Goal: Entertainment & Leisure: Browse casually

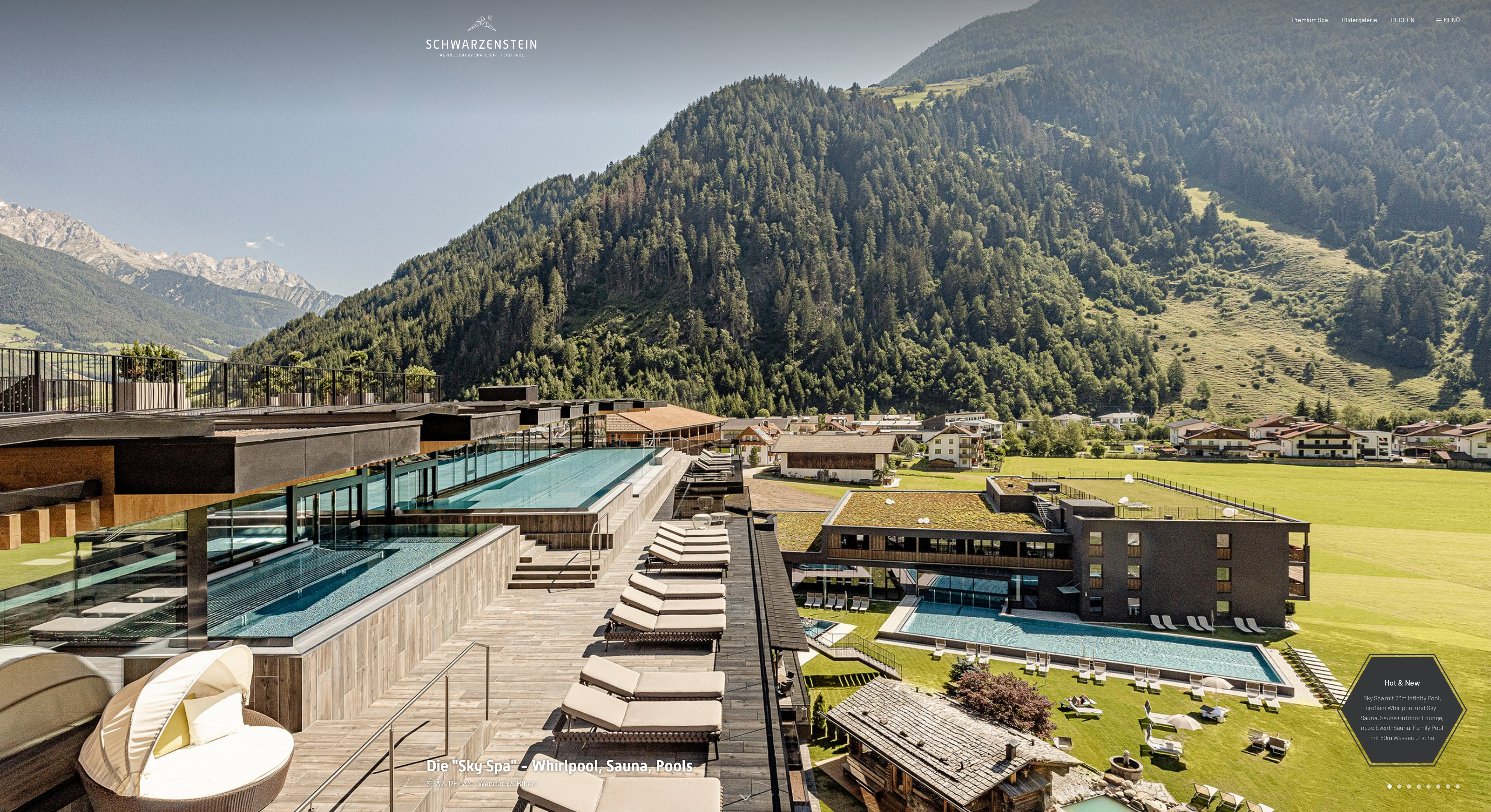
click at [1445, 17] on span "Menü" at bounding box center [1451, 20] width 16 height 8
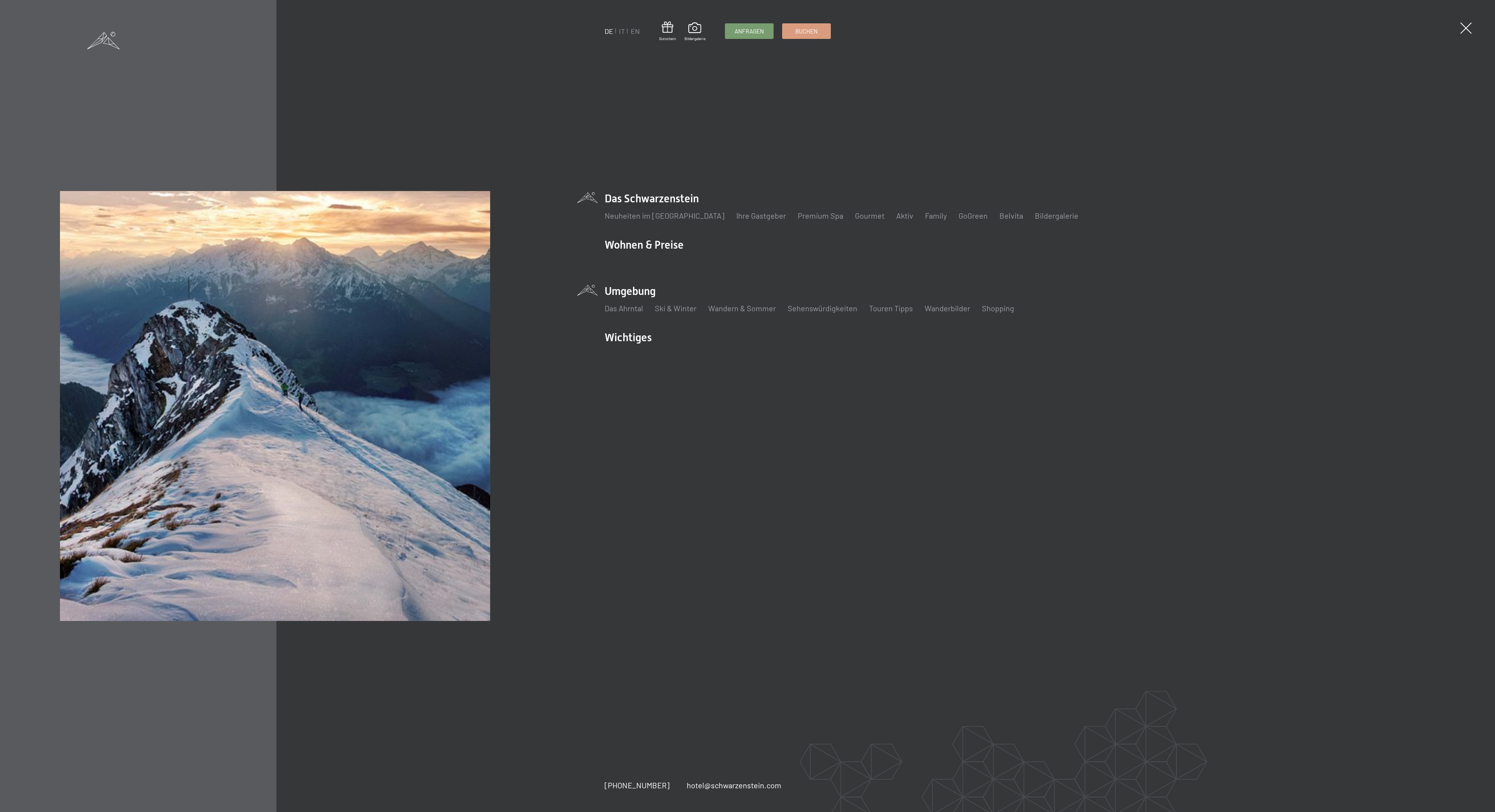
click at [633, 295] on li "Umgebung Das Ahrntal Ski & Winter Skifahren Skischule Wandern & Sommer Wandern …" at bounding box center [963, 303] width 716 height 38
click at [945, 310] on link "Wanderbilder" at bounding box center [947, 308] width 45 height 9
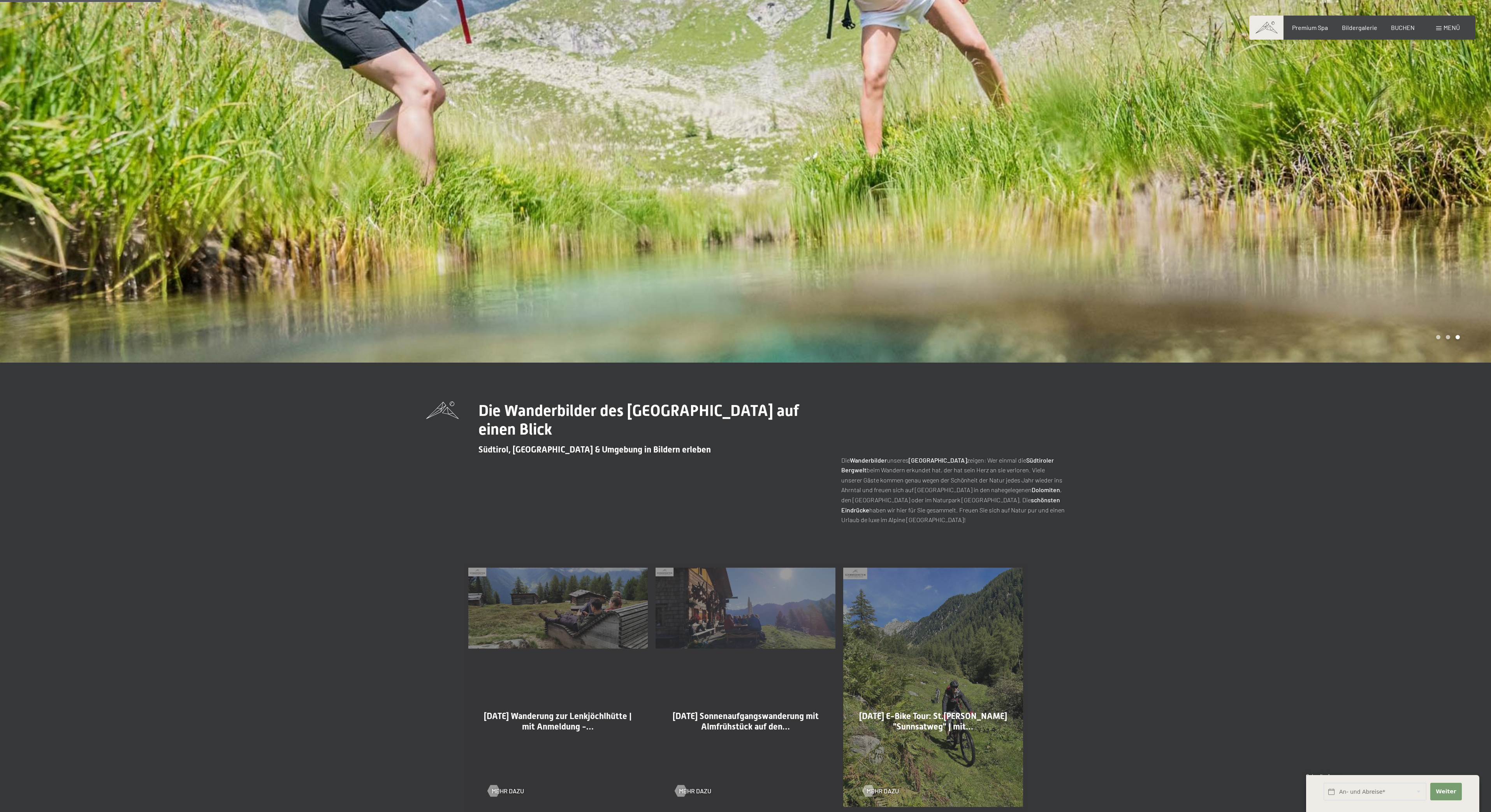
scroll to position [247, 0]
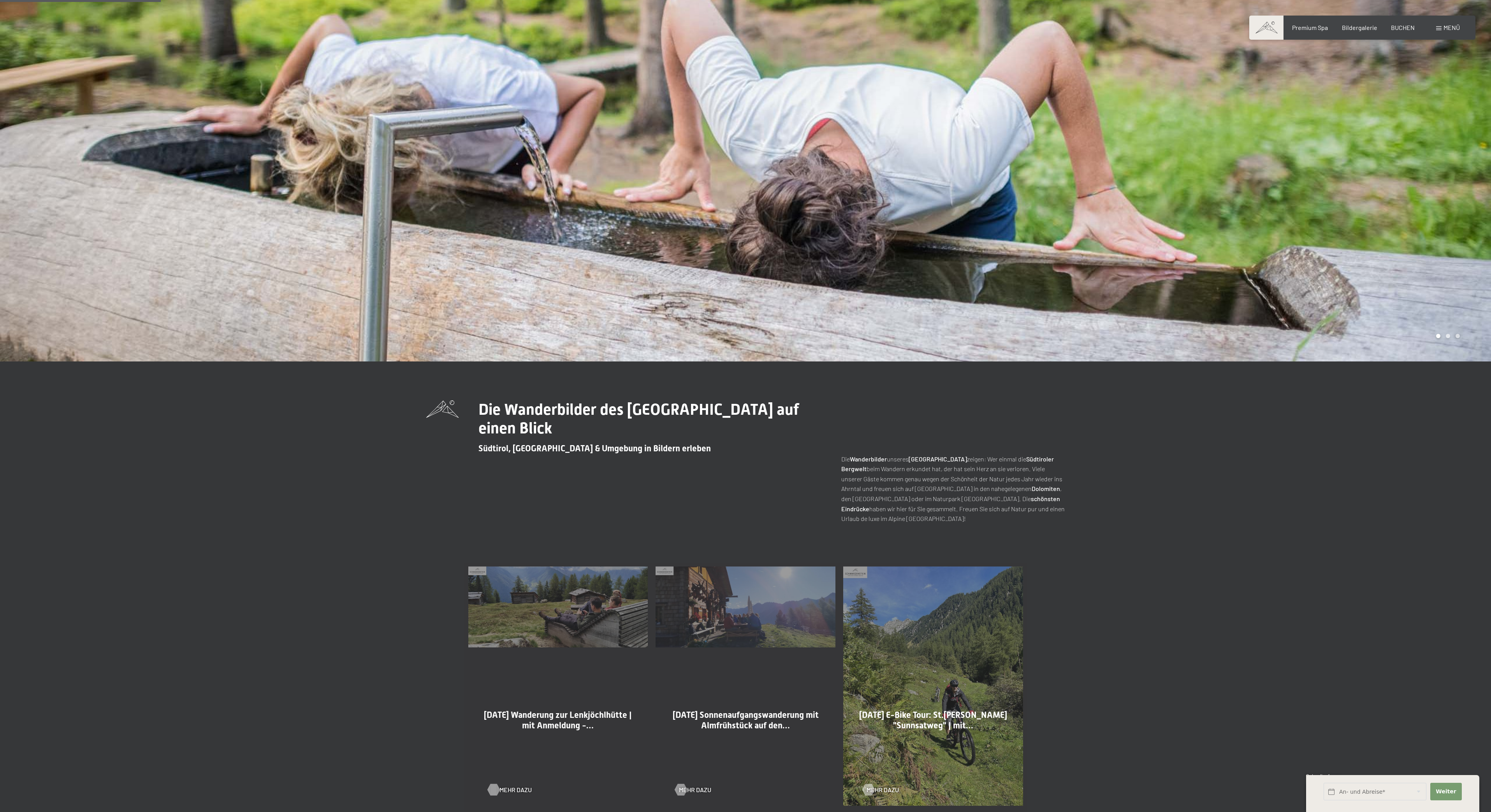
click at [506, 787] on span "Mehr dazu" at bounding box center [516, 790] width 32 height 8
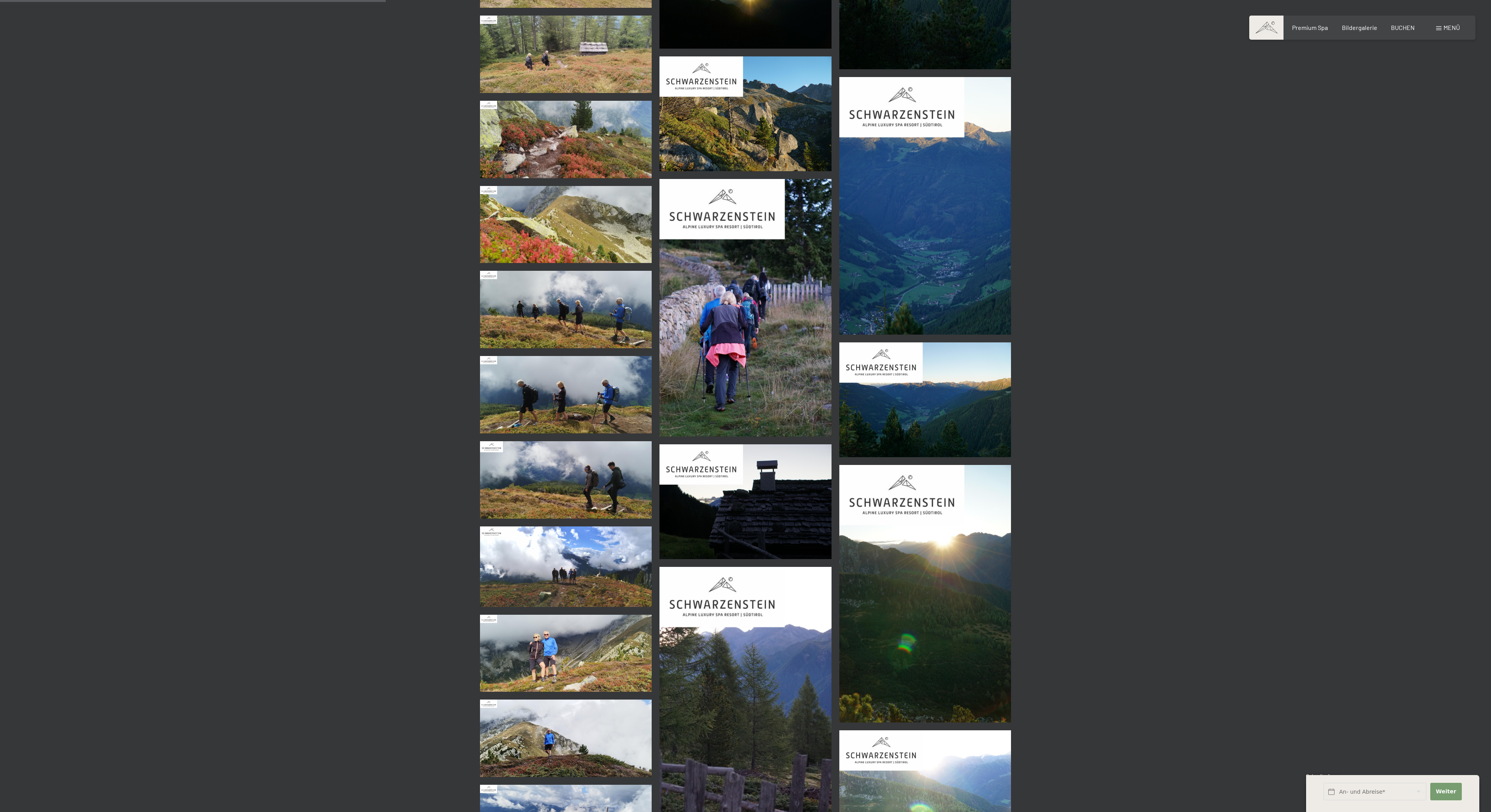
scroll to position [825, 0]
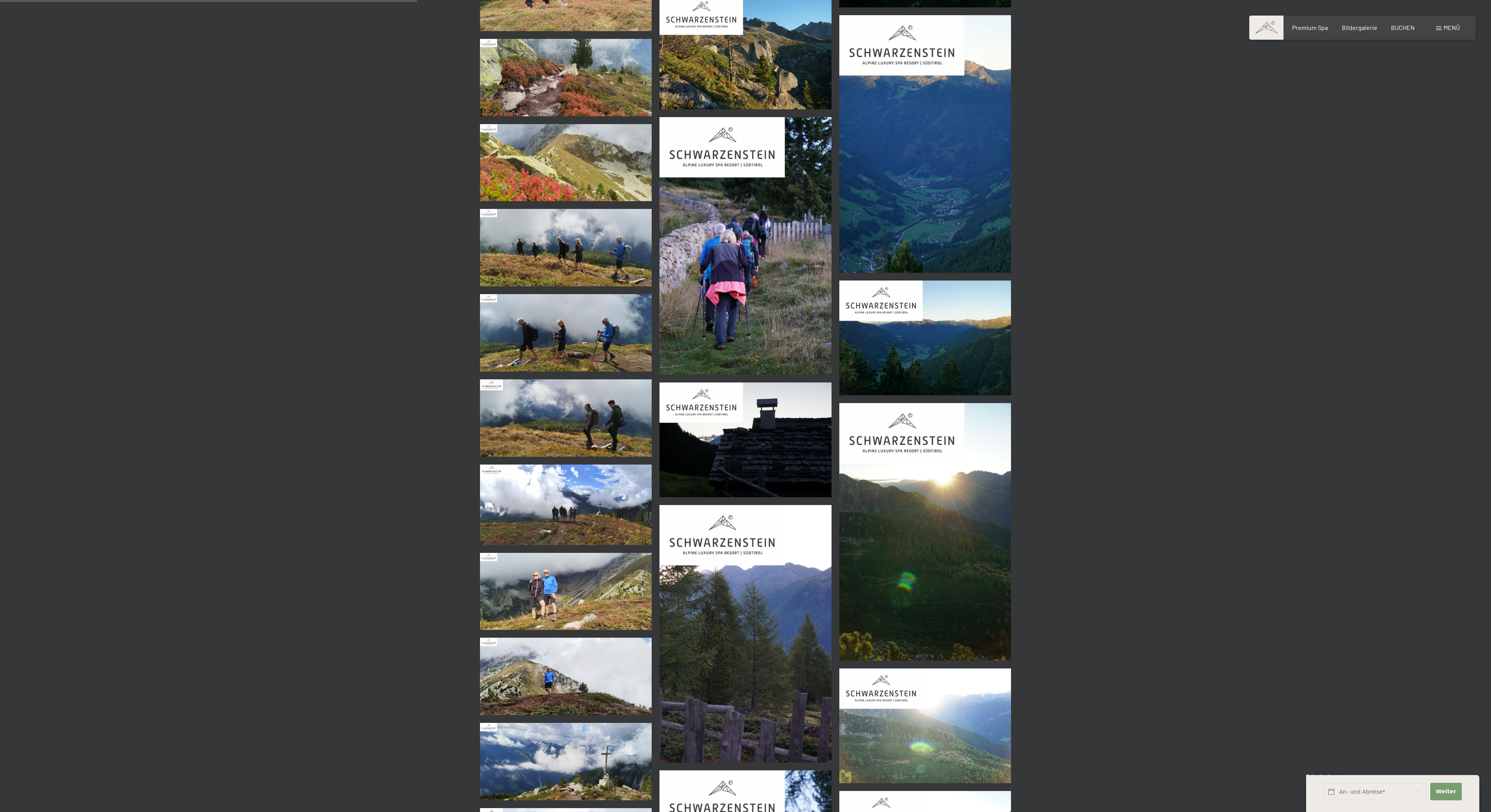
click at [556, 678] on img at bounding box center [566, 676] width 172 height 78
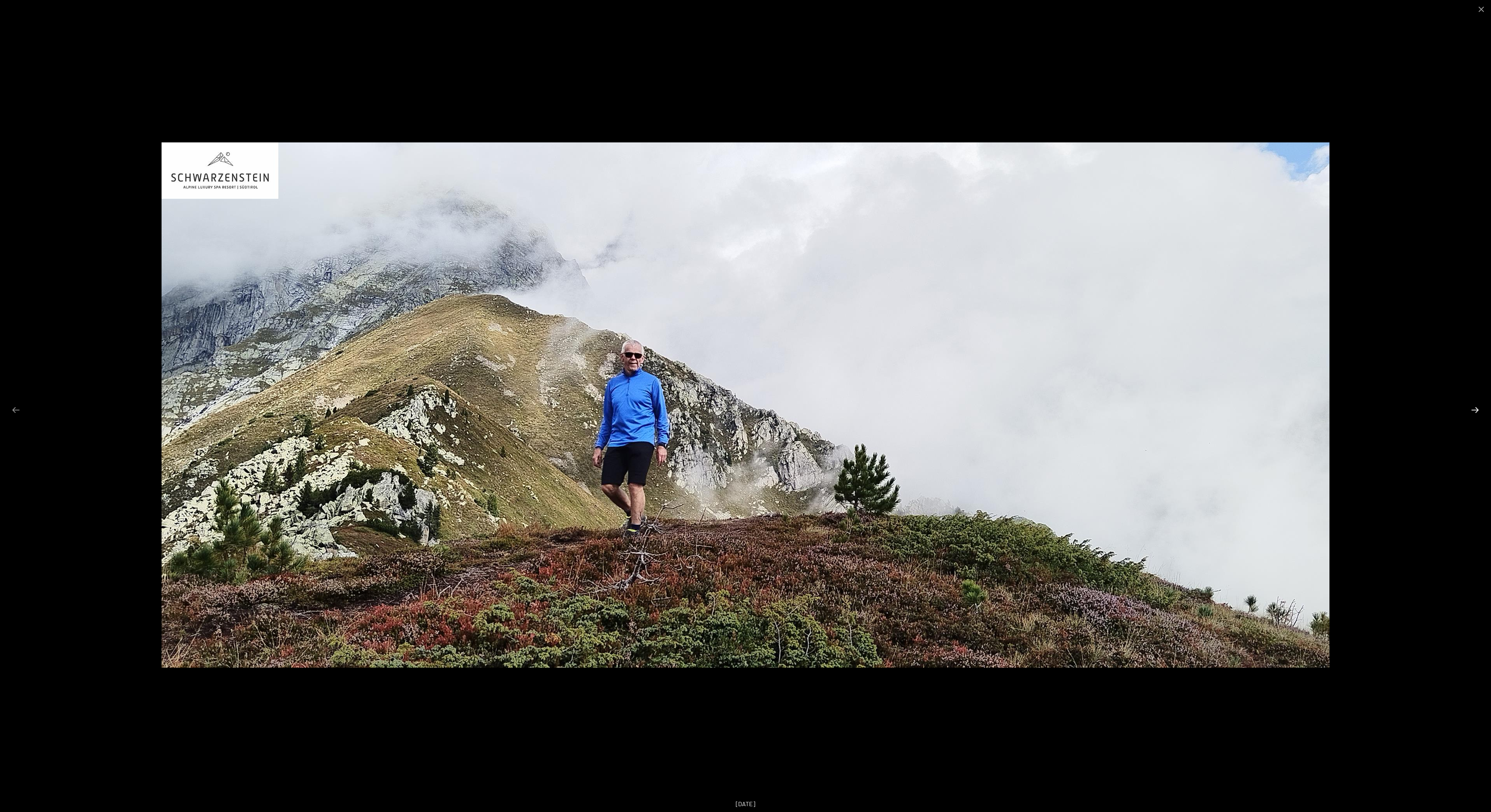
click at [1473, 409] on button "Next slide" at bounding box center [1475, 410] width 16 height 15
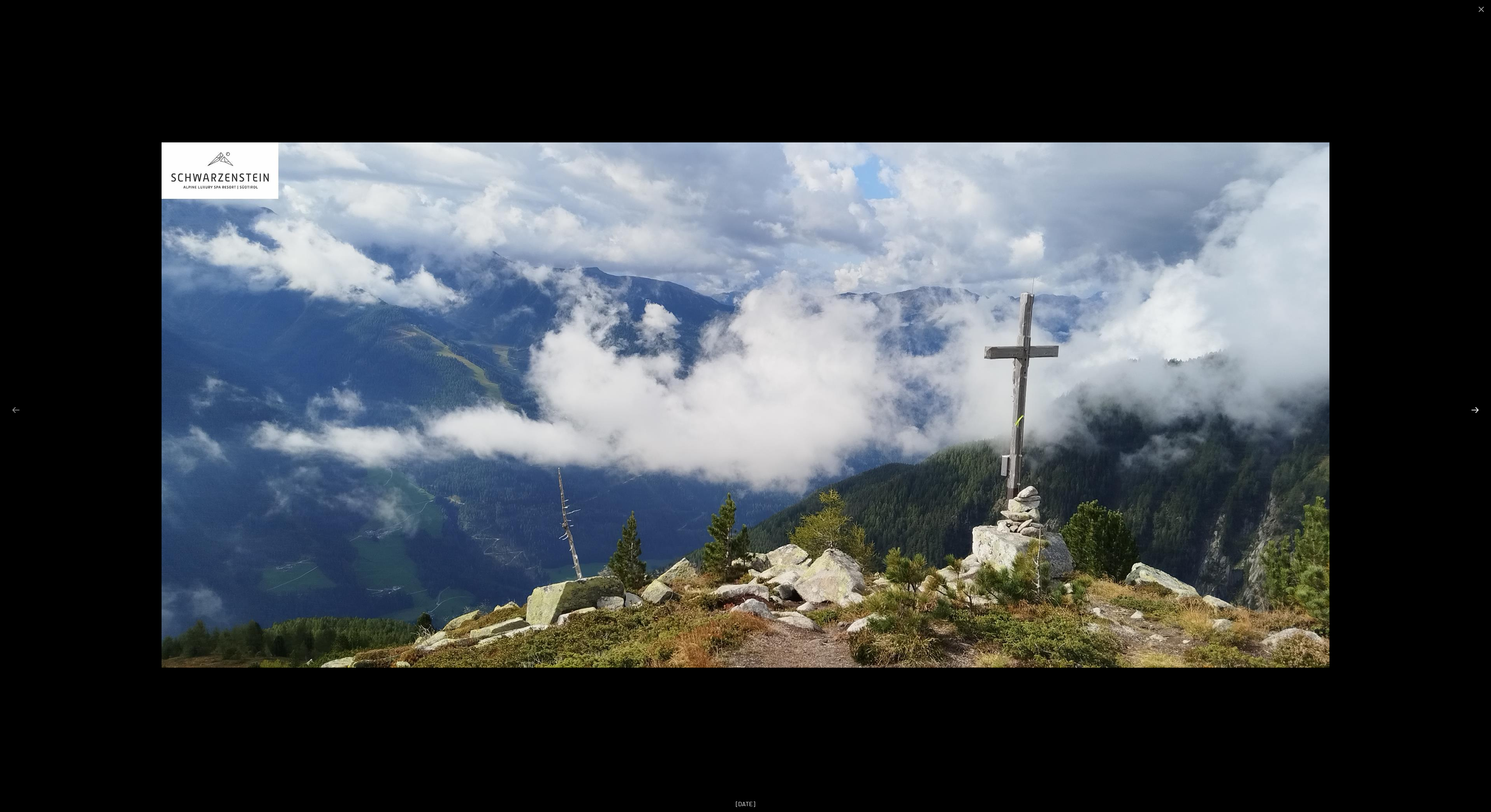
click at [1473, 409] on button "Next slide" at bounding box center [1475, 410] width 16 height 15
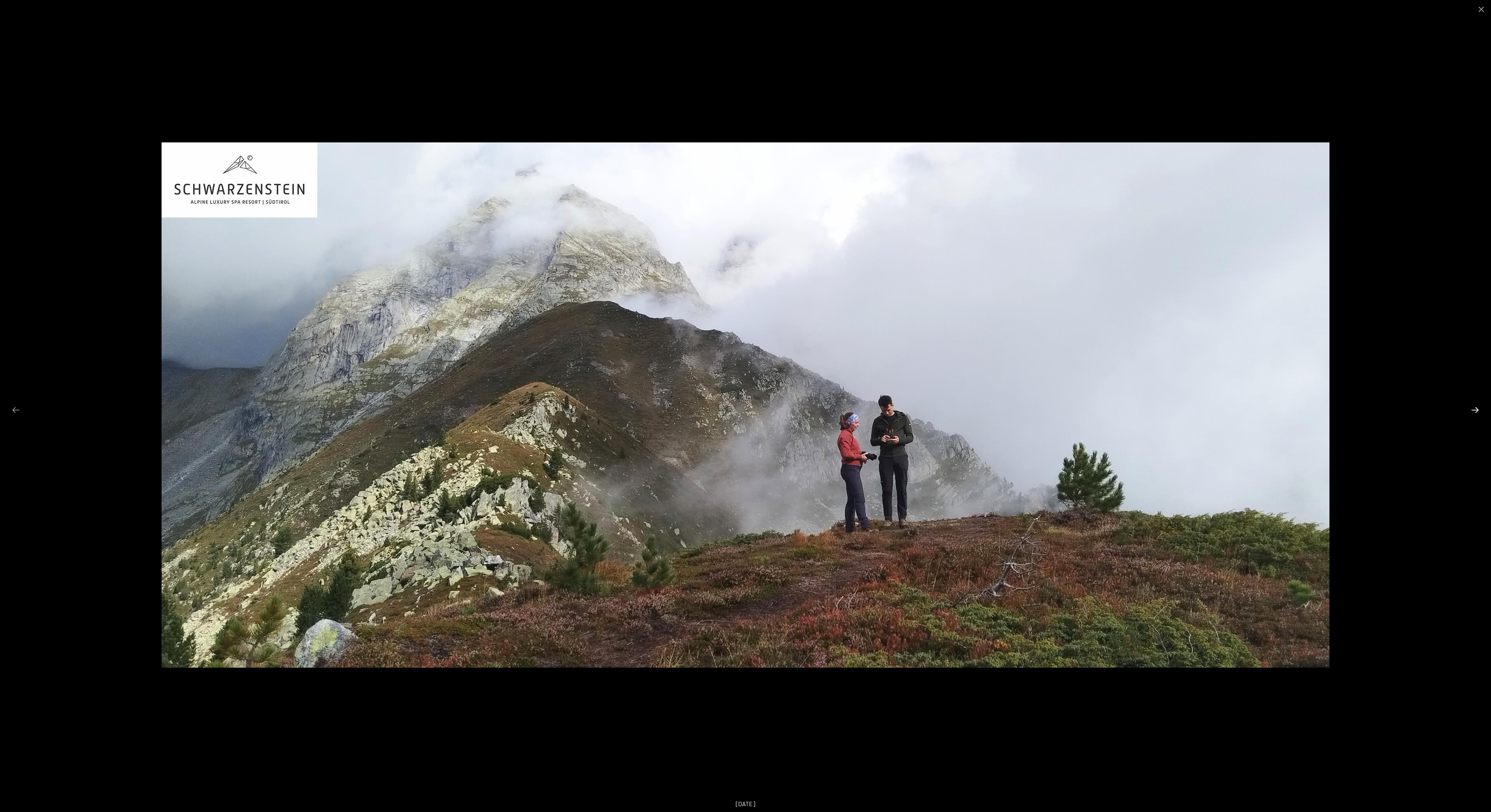
click at [1473, 409] on button "Next slide" at bounding box center [1475, 410] width 16 height 15
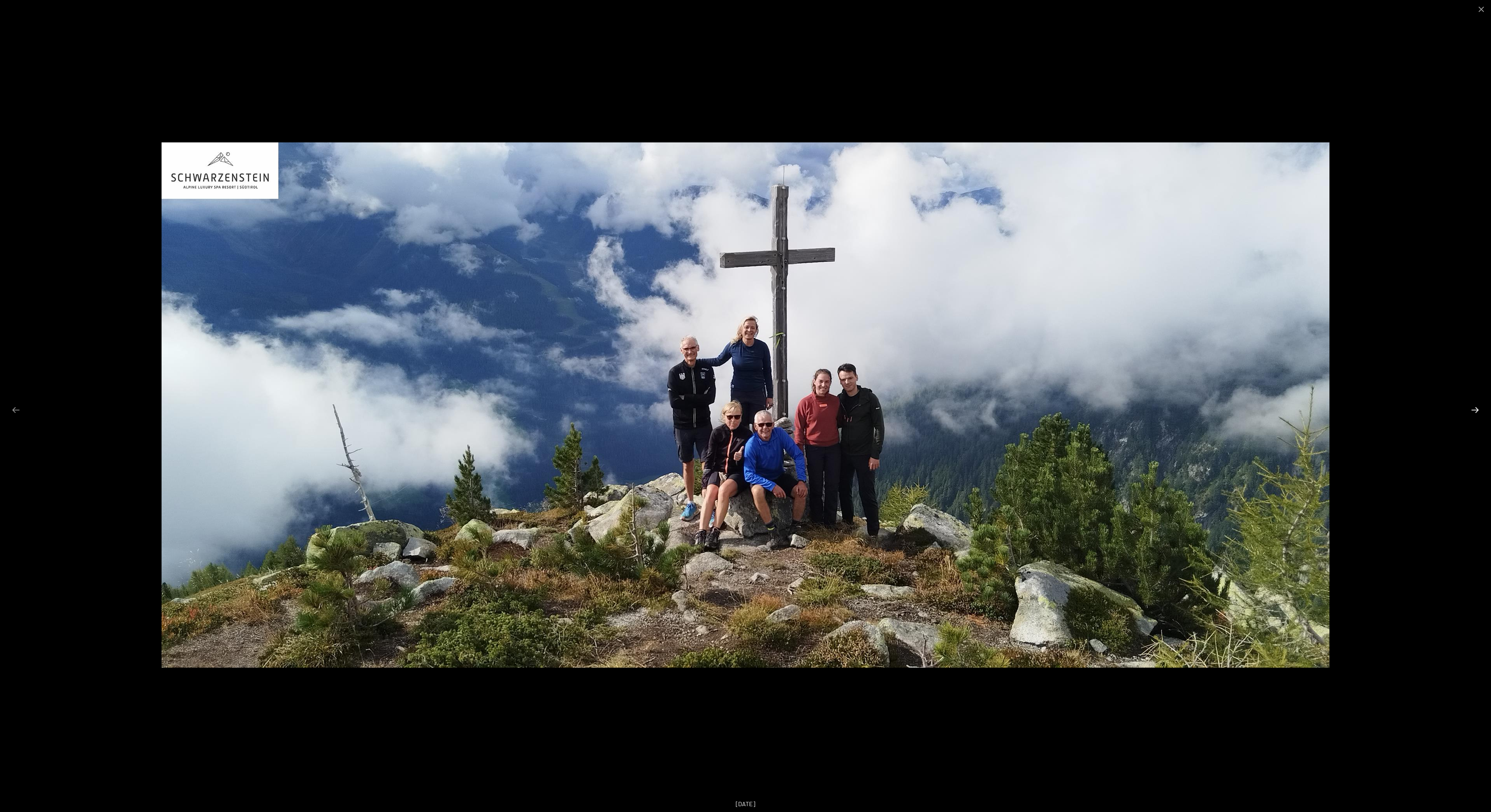
click at [1474, 410] on button "Next slide" at bounding box center [1475, 410] width 16 height 15
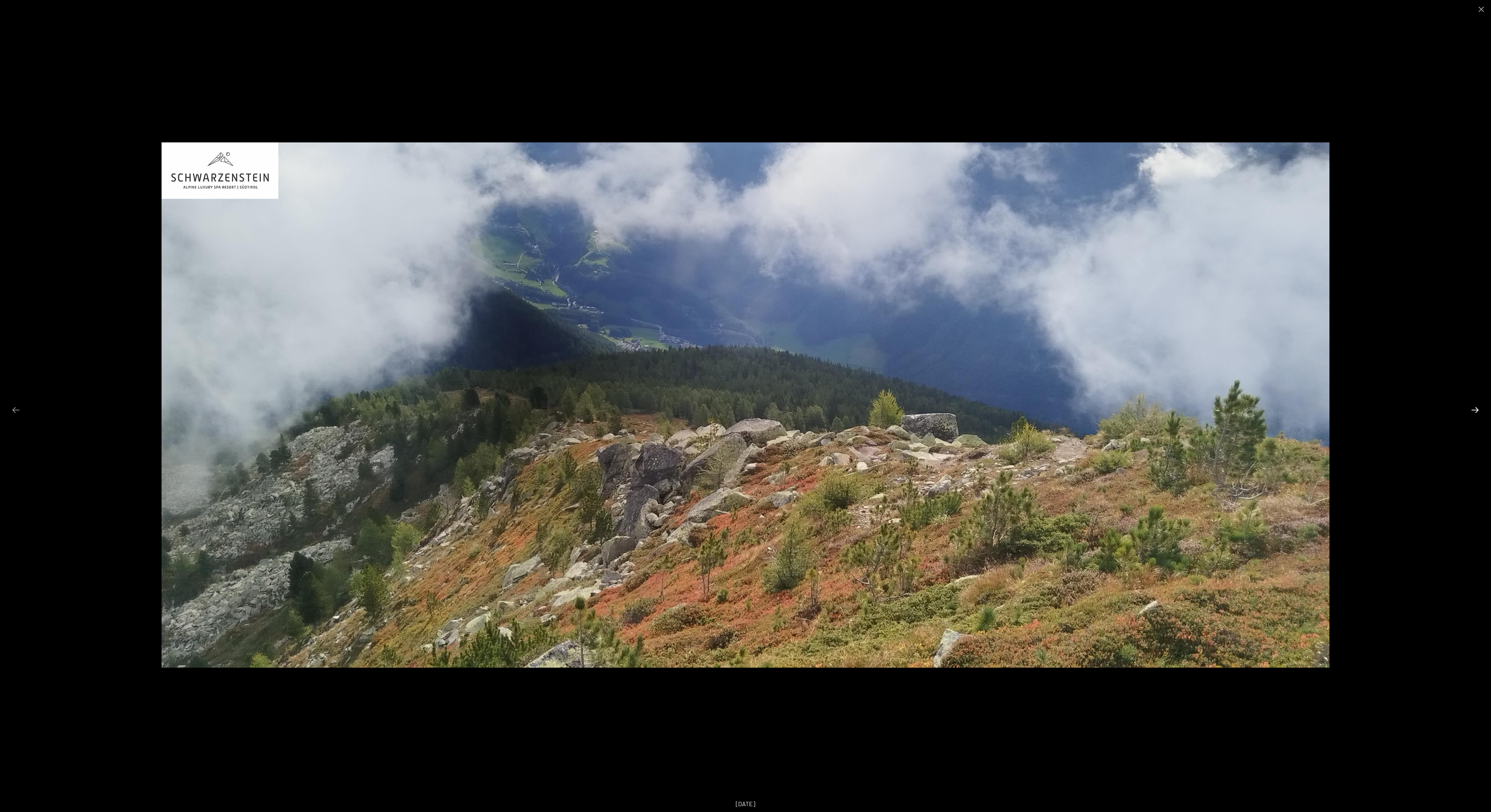
click at [1474, 410] on button "Next slide" at bounding box center [1475, 410] width 16 height 15
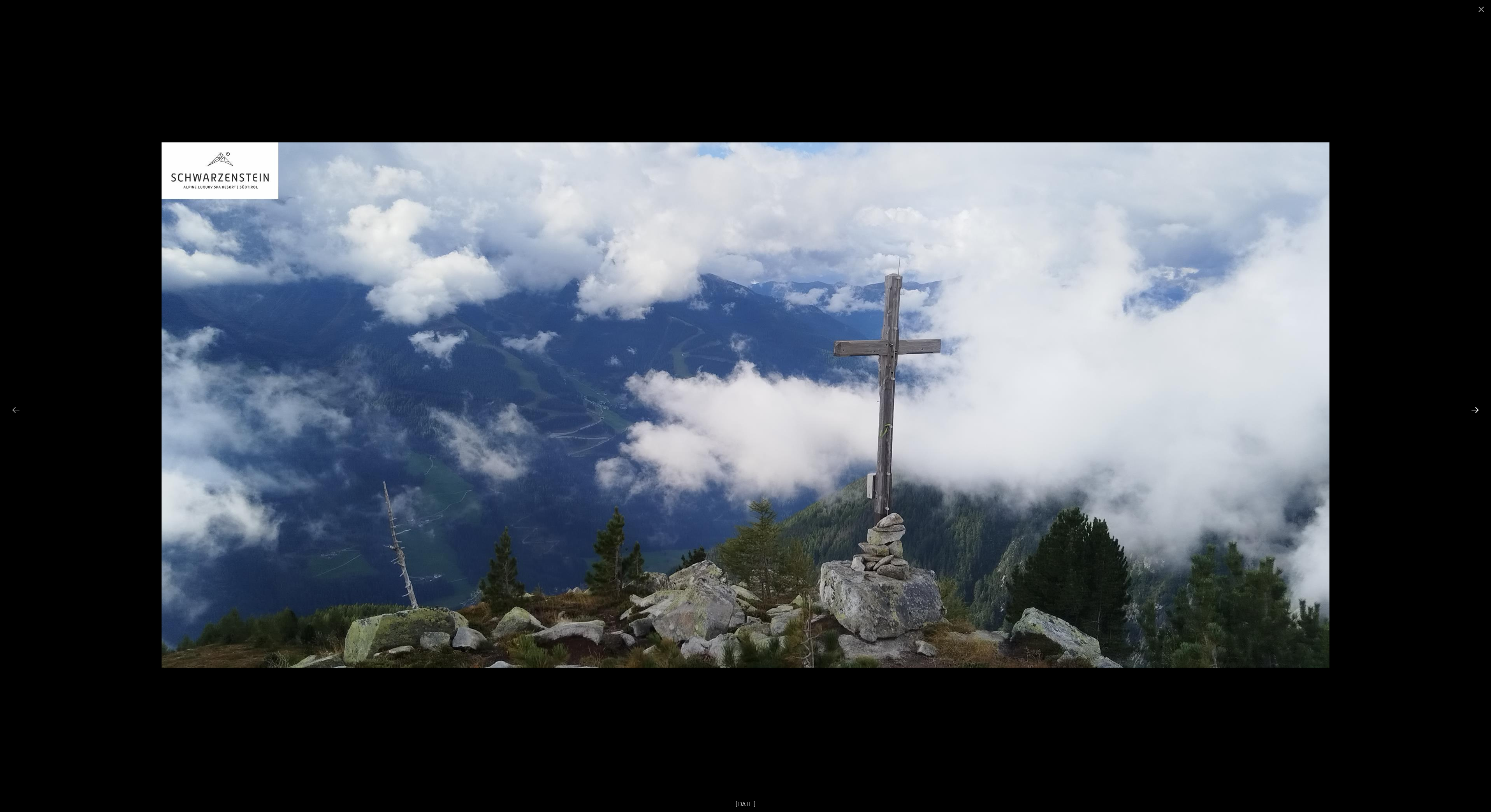
click at [1474, 410] on button "Next slide" at bounding box center [1475, 410] width 16 height 15
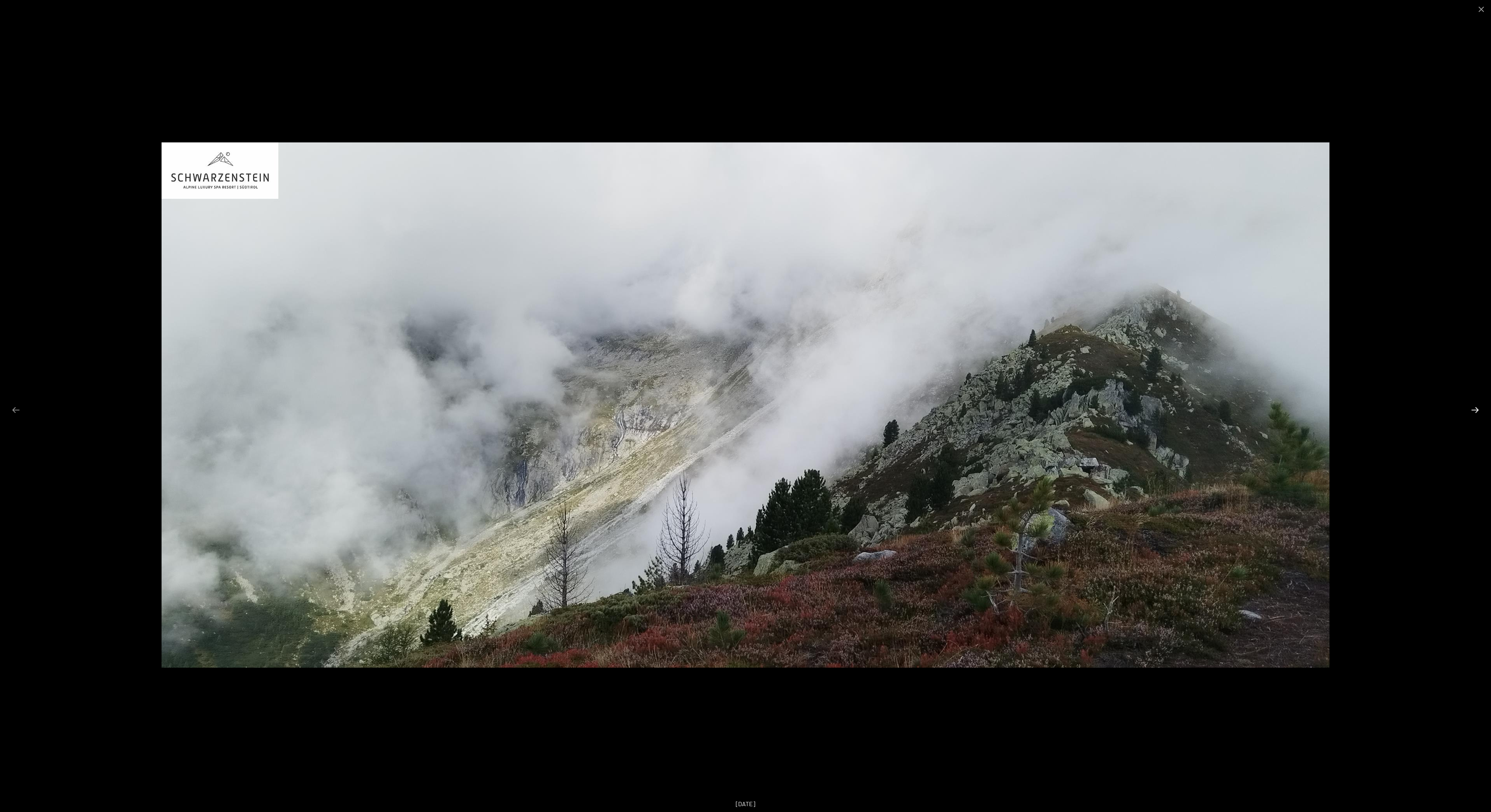
click at [1474, 410] on button "Next slide" at bounding box center [1475, 410] width 16 height 15
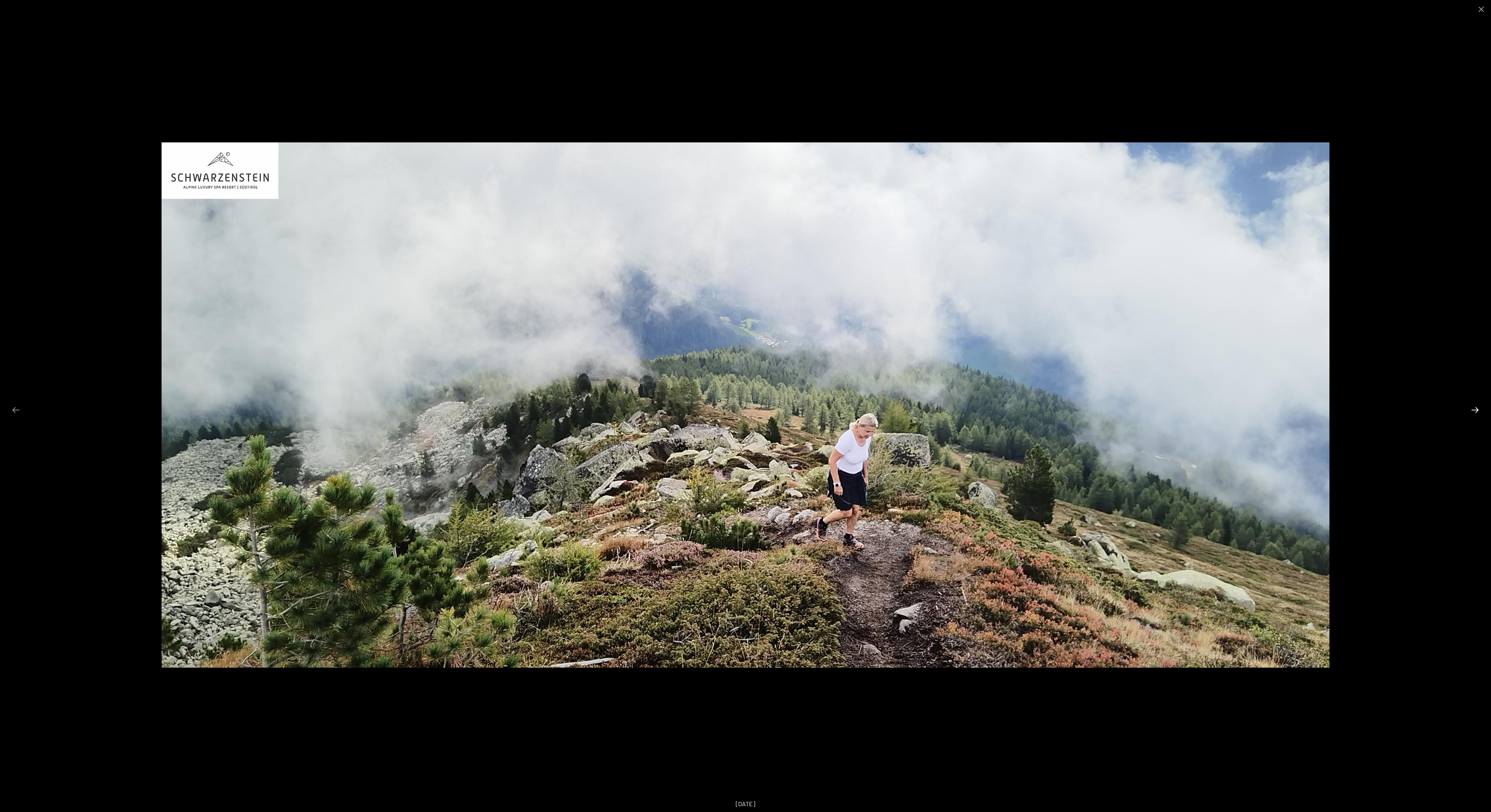
click at [1474, 410] on button "Next slide" at bounding box center [1475, 410] width 16 height 15
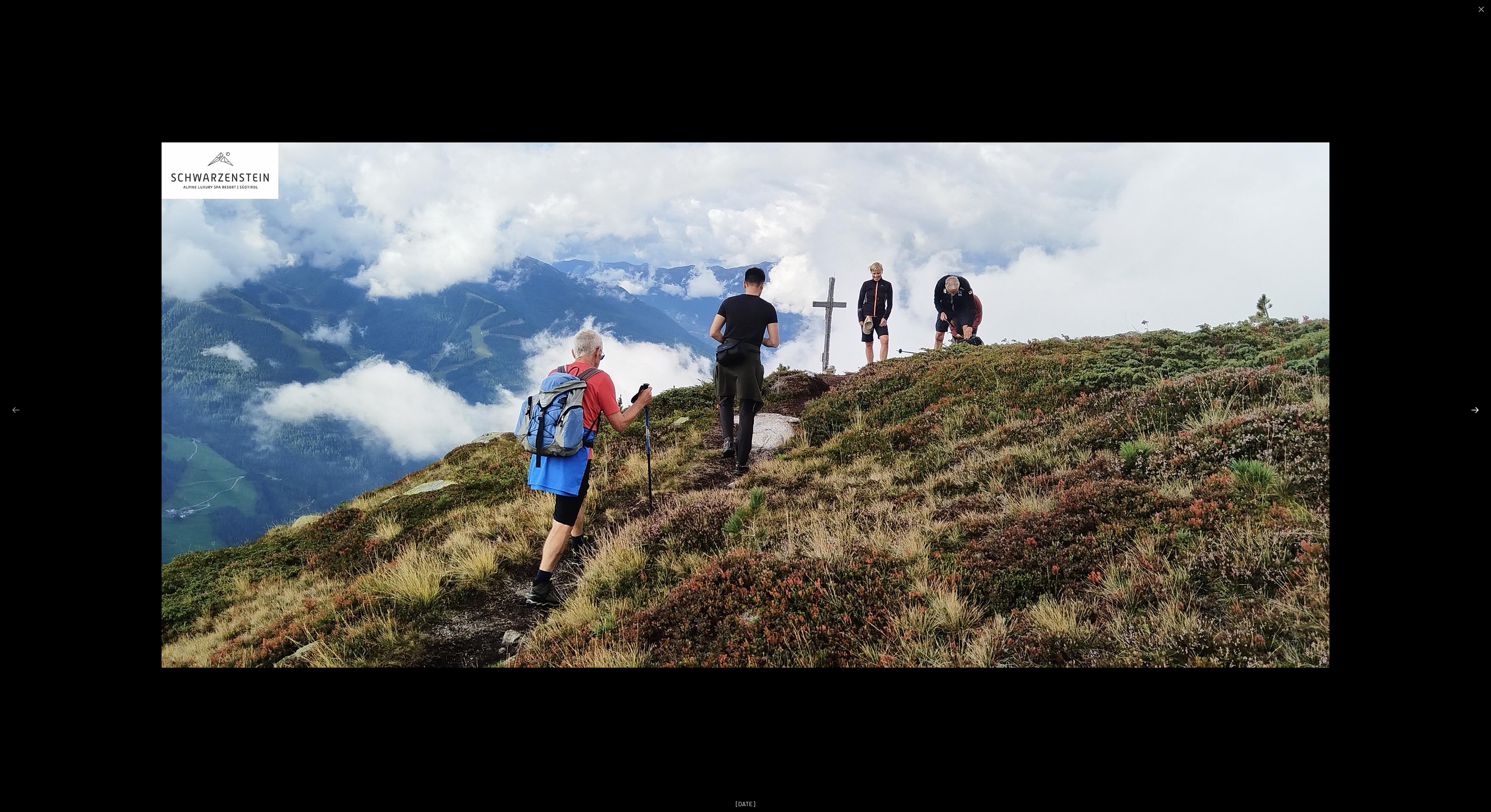
click at [1478, 413] on button "Next slide" at bounding box center [1475, 410] width 16 height 15
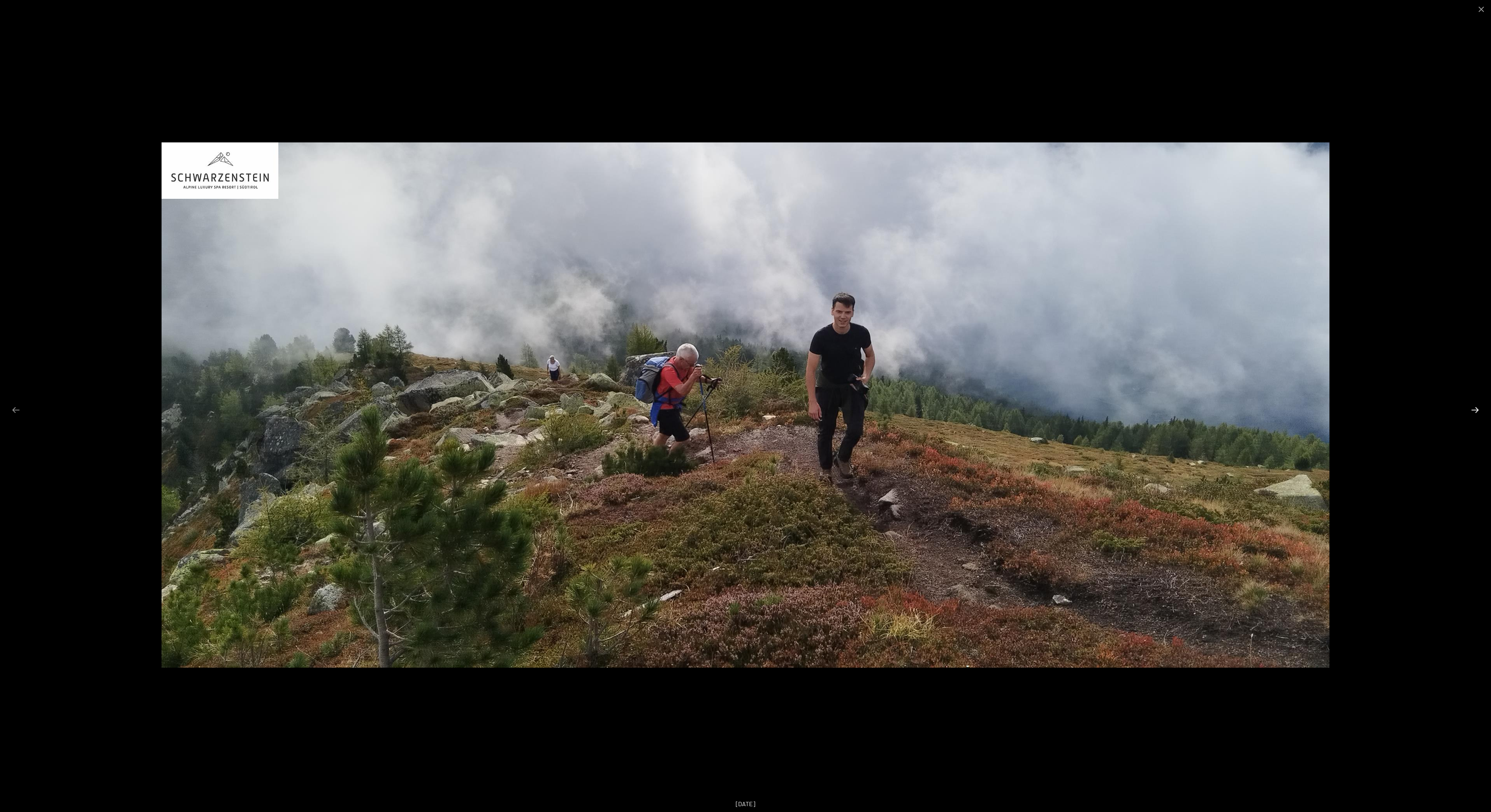
click at [1478, 413] on button "Next slide" at bounding box center [1475, 410] width 16 height 15
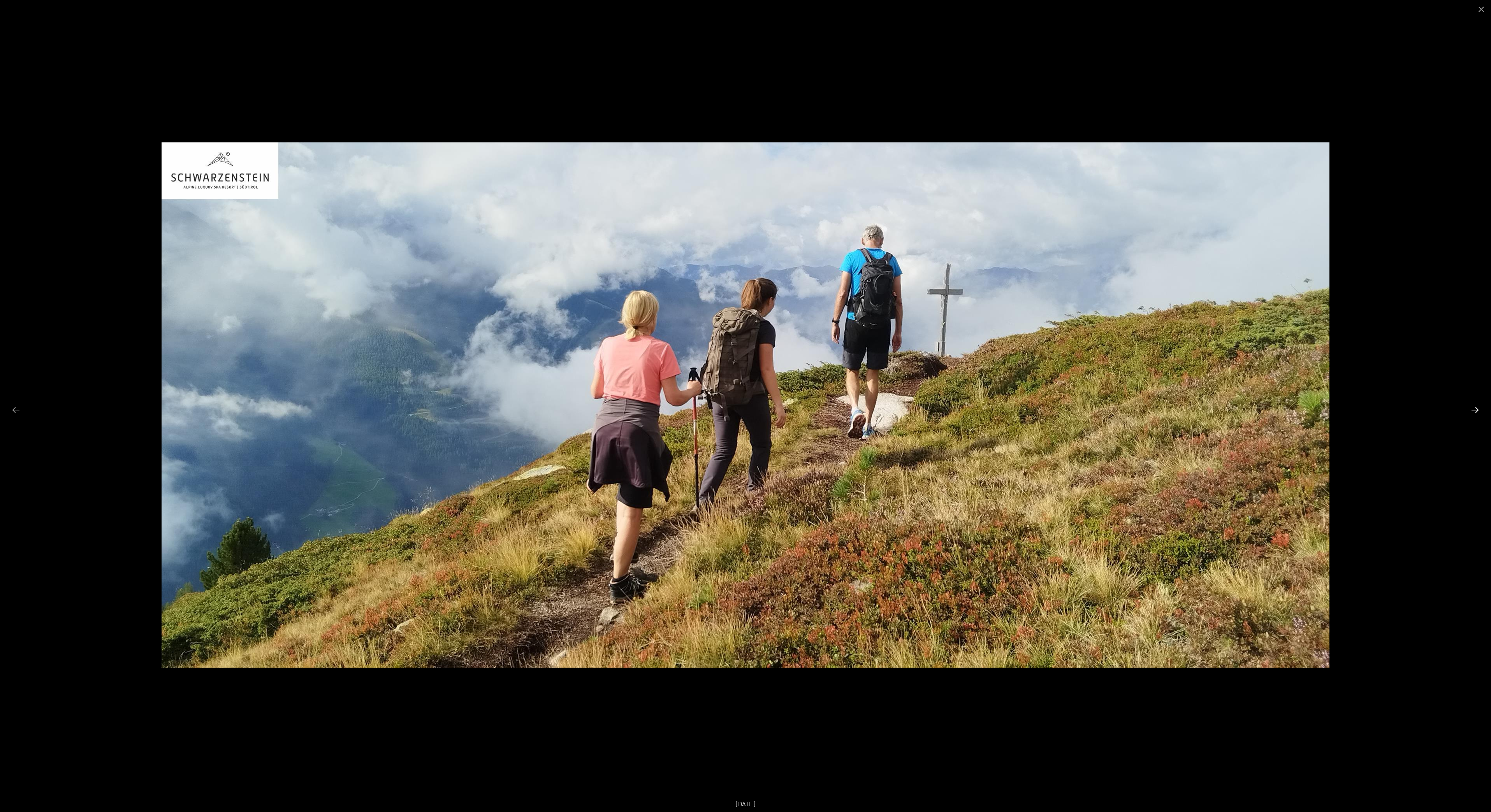
click at [1478, 413] on button "Next slide" at bounding box center [1475, 410] width 16 height 15
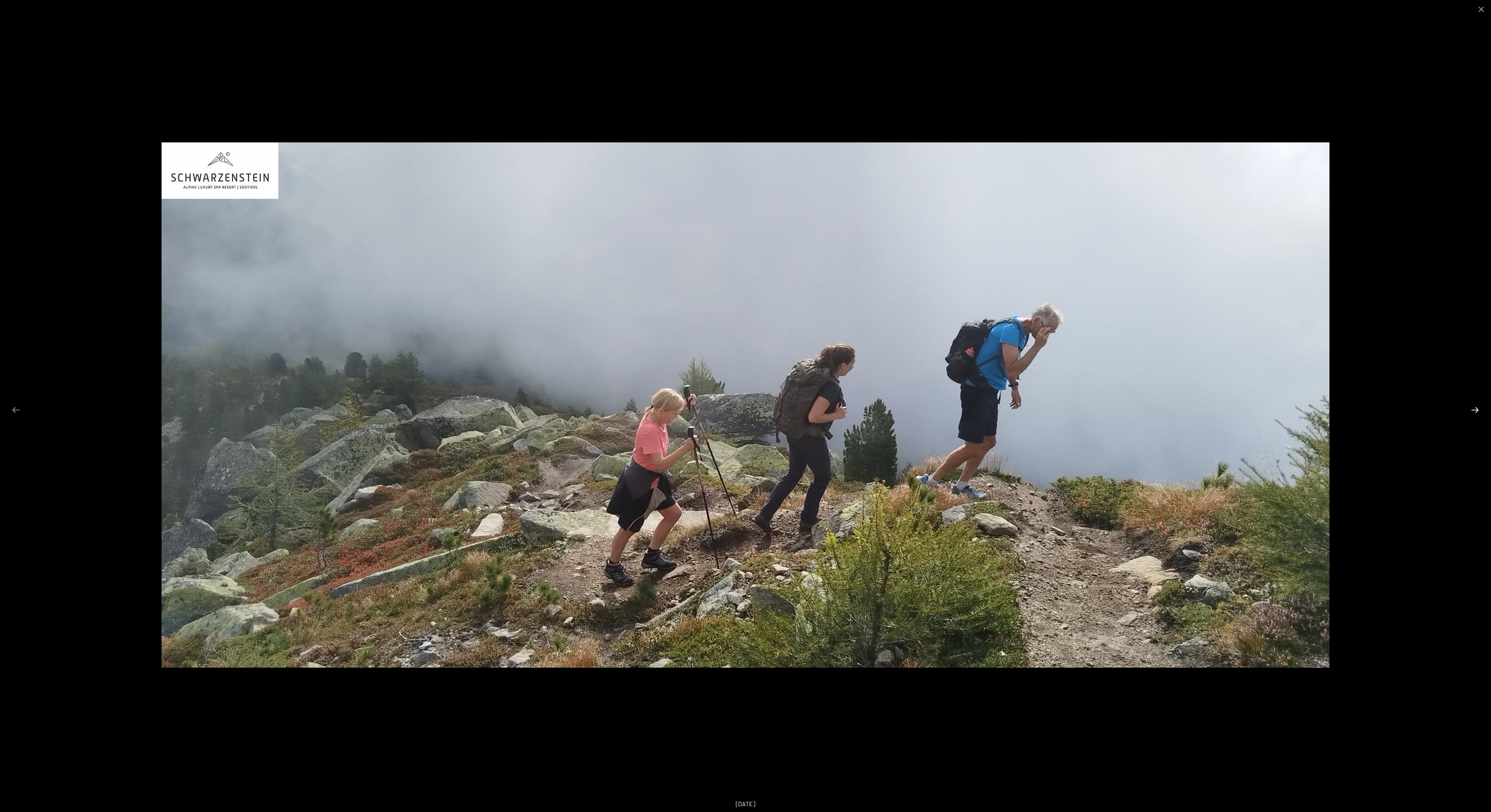
click at [1478, 413] on button "Next slide" at bounding box center [1475, 410] width 16 height 15
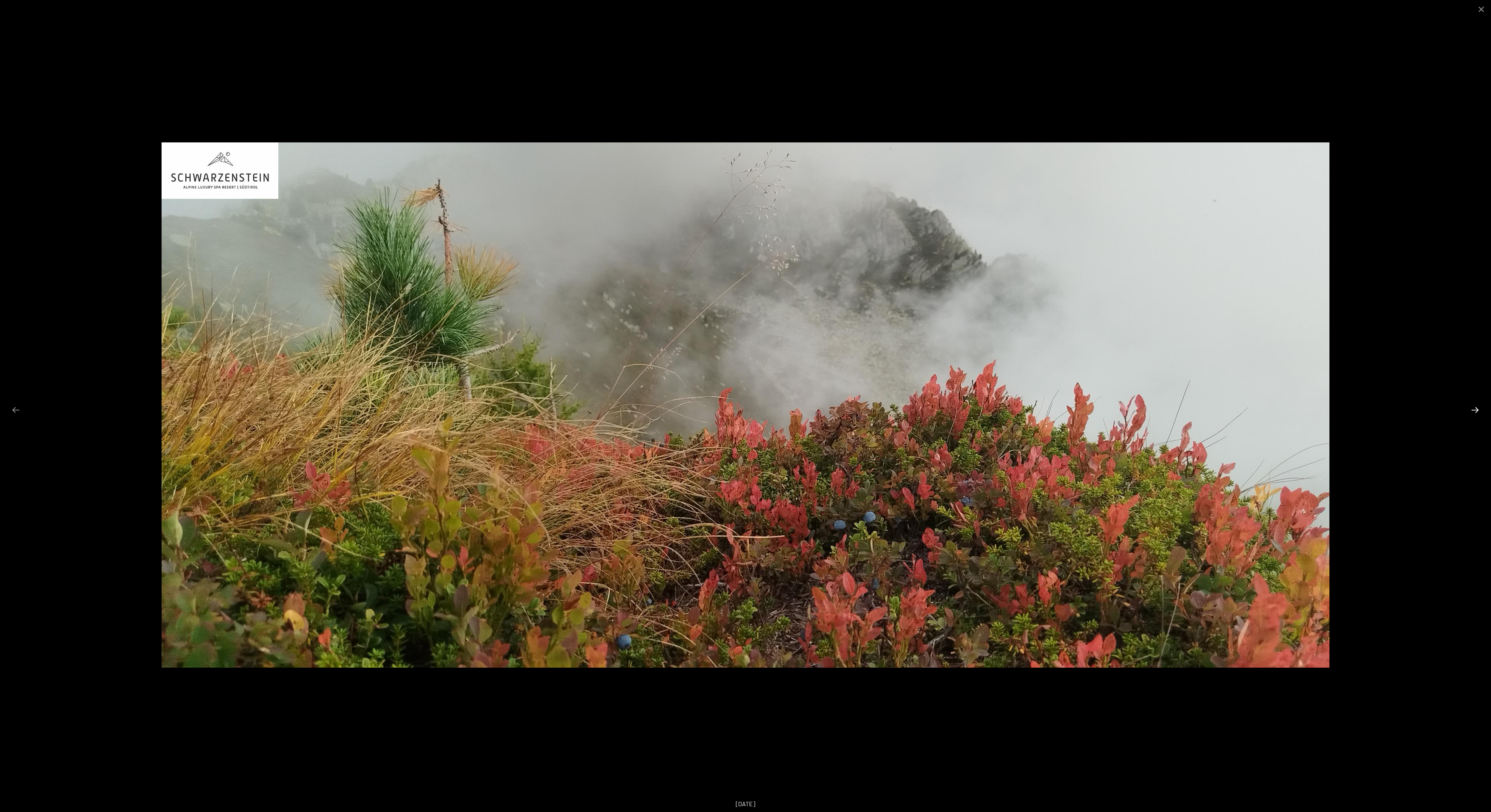
click at [1478, 413] on button "Next slide" at bounding box center [1475, 410] width 16 height 15
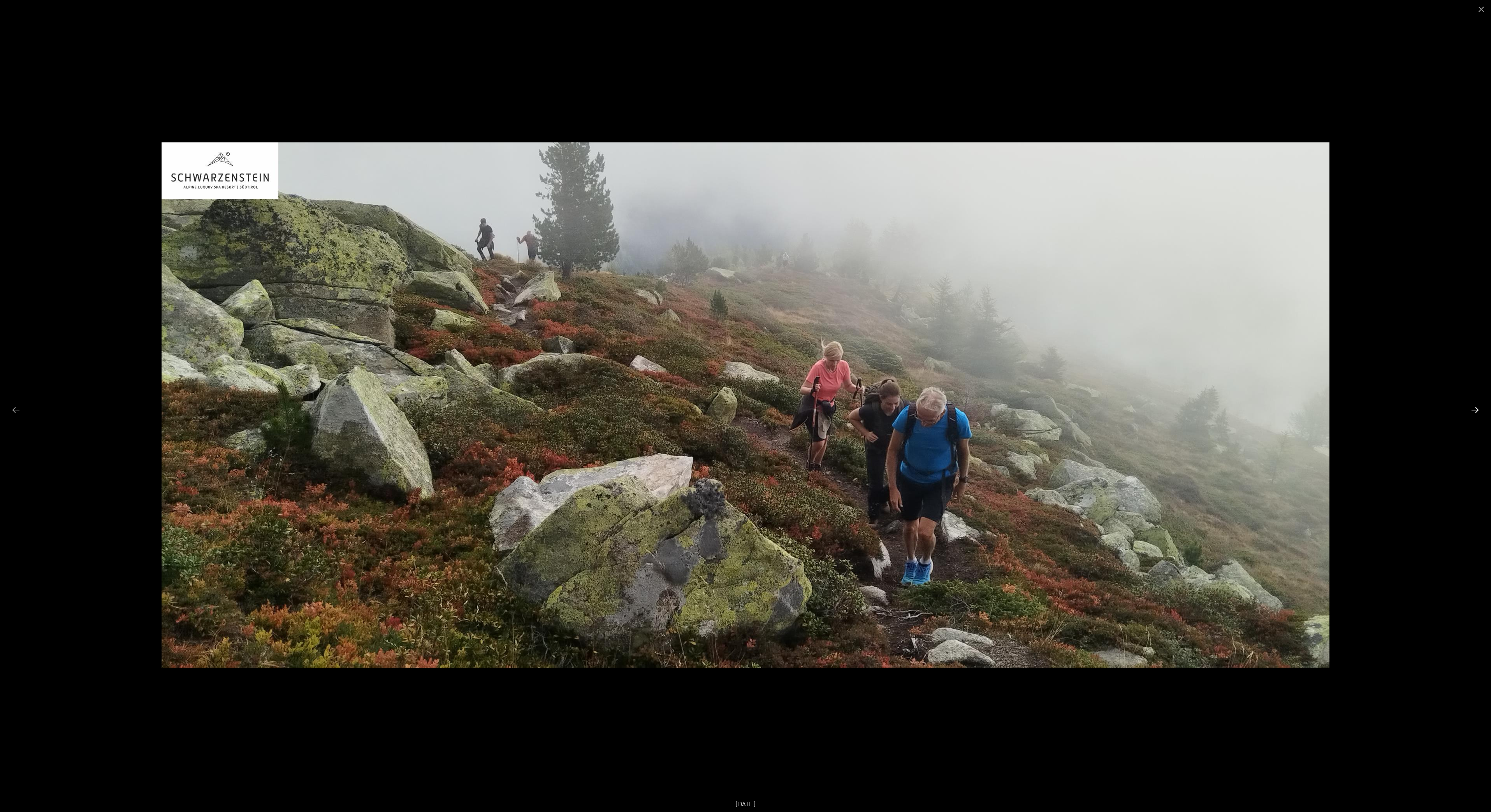
click at [1478, 413] on button "Next slide" at bounding box center [1475, 410] width 16 height 15
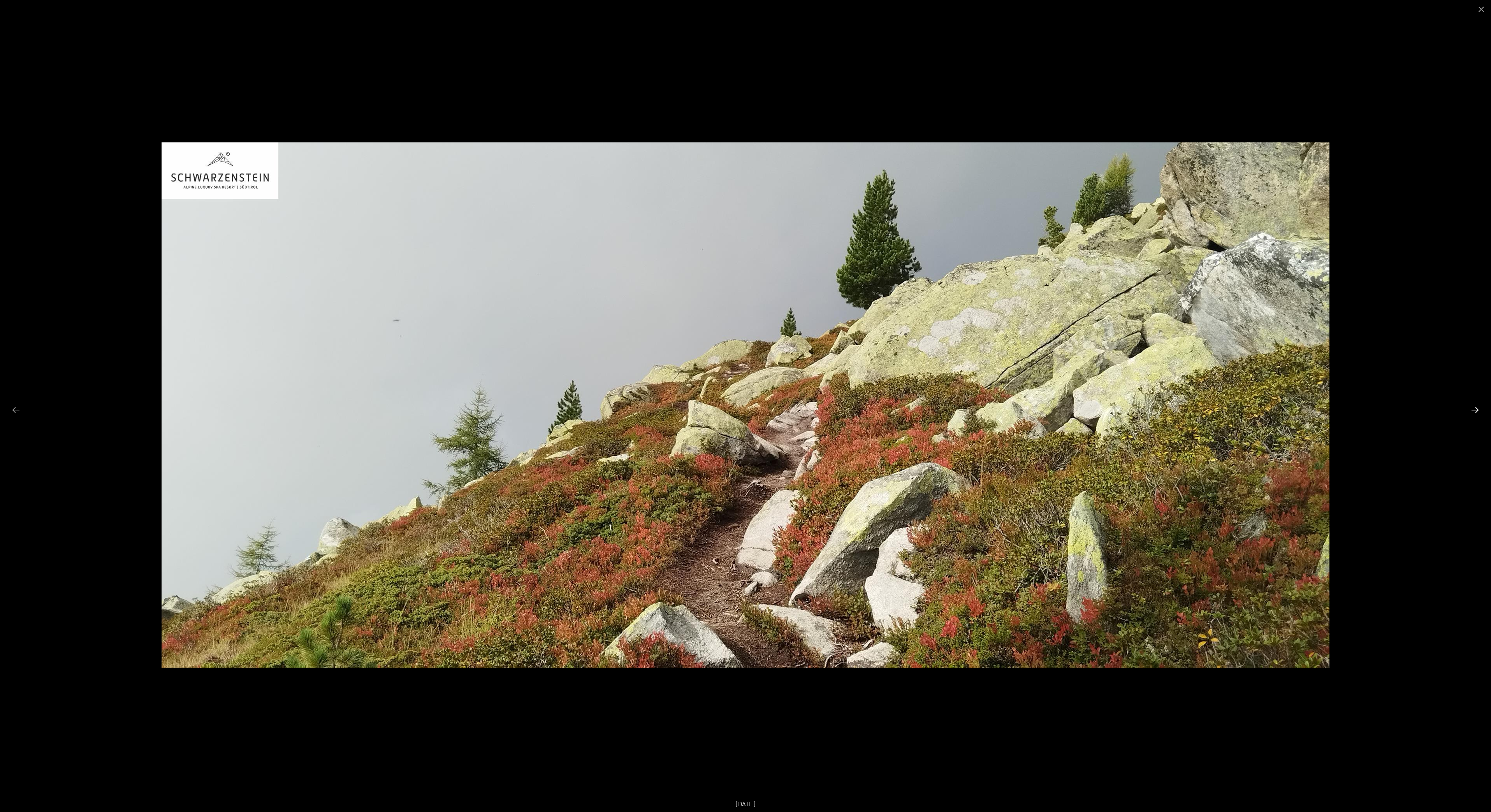
click at [1478, 413] on button "Next slide" at bounding box center [1475, 410] width 16 height 15
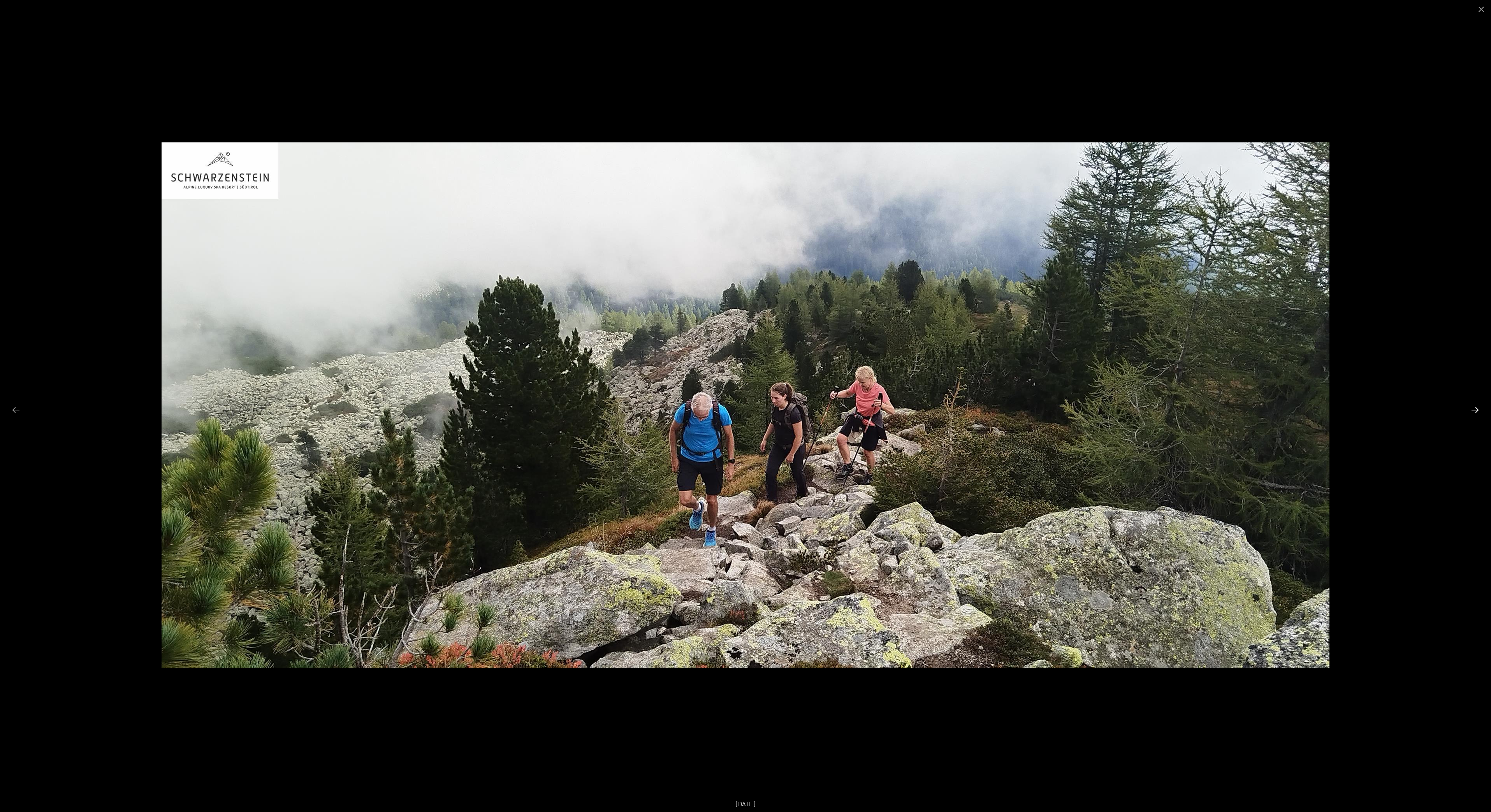
click at [1478, 413] on button "Next slide" at bounding box center [1475, 410] width 16 height 15
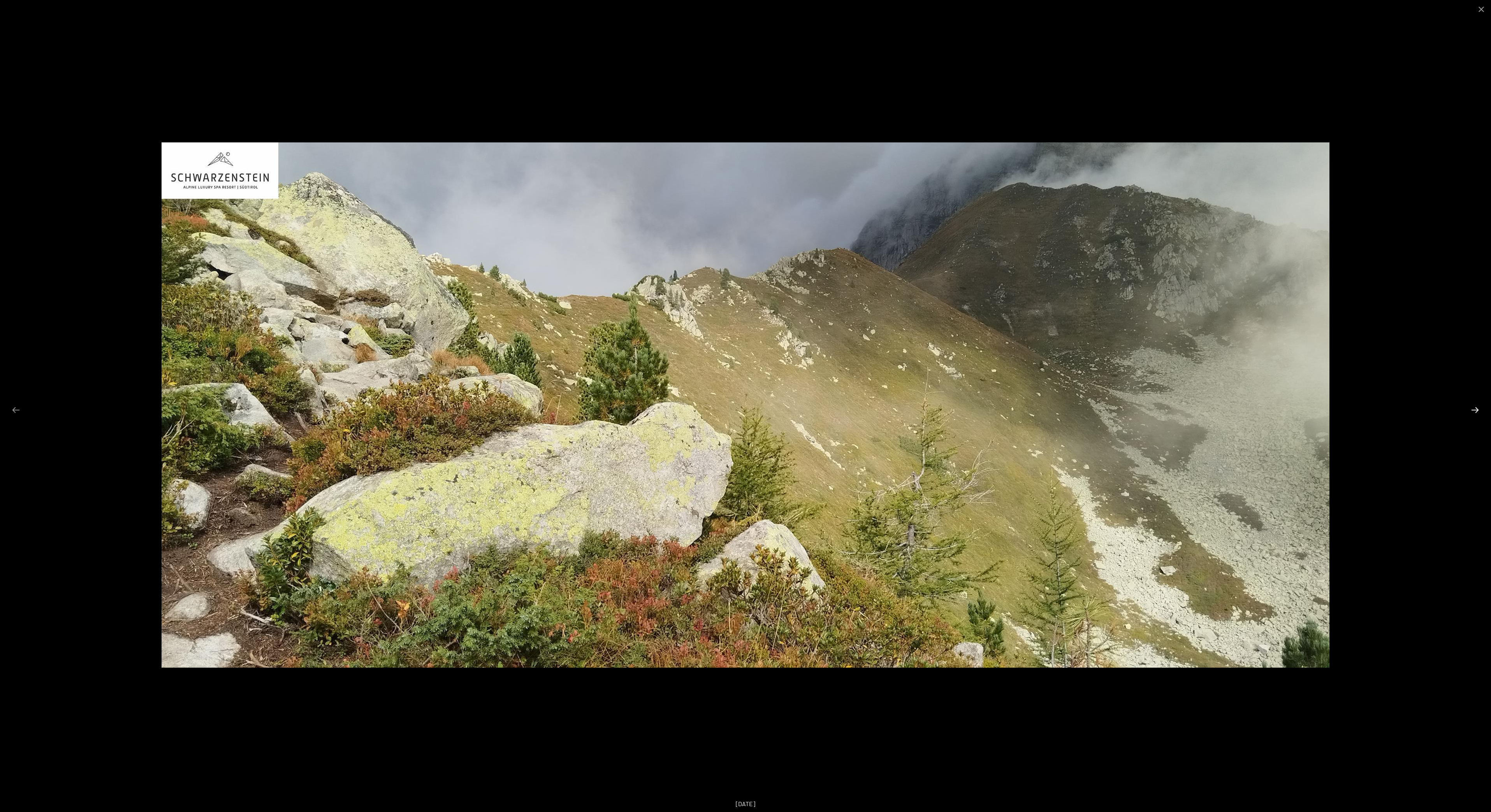
click at [1478, 413] on button "Next slide" at bounding box center [1475, 410] width 16 height 15
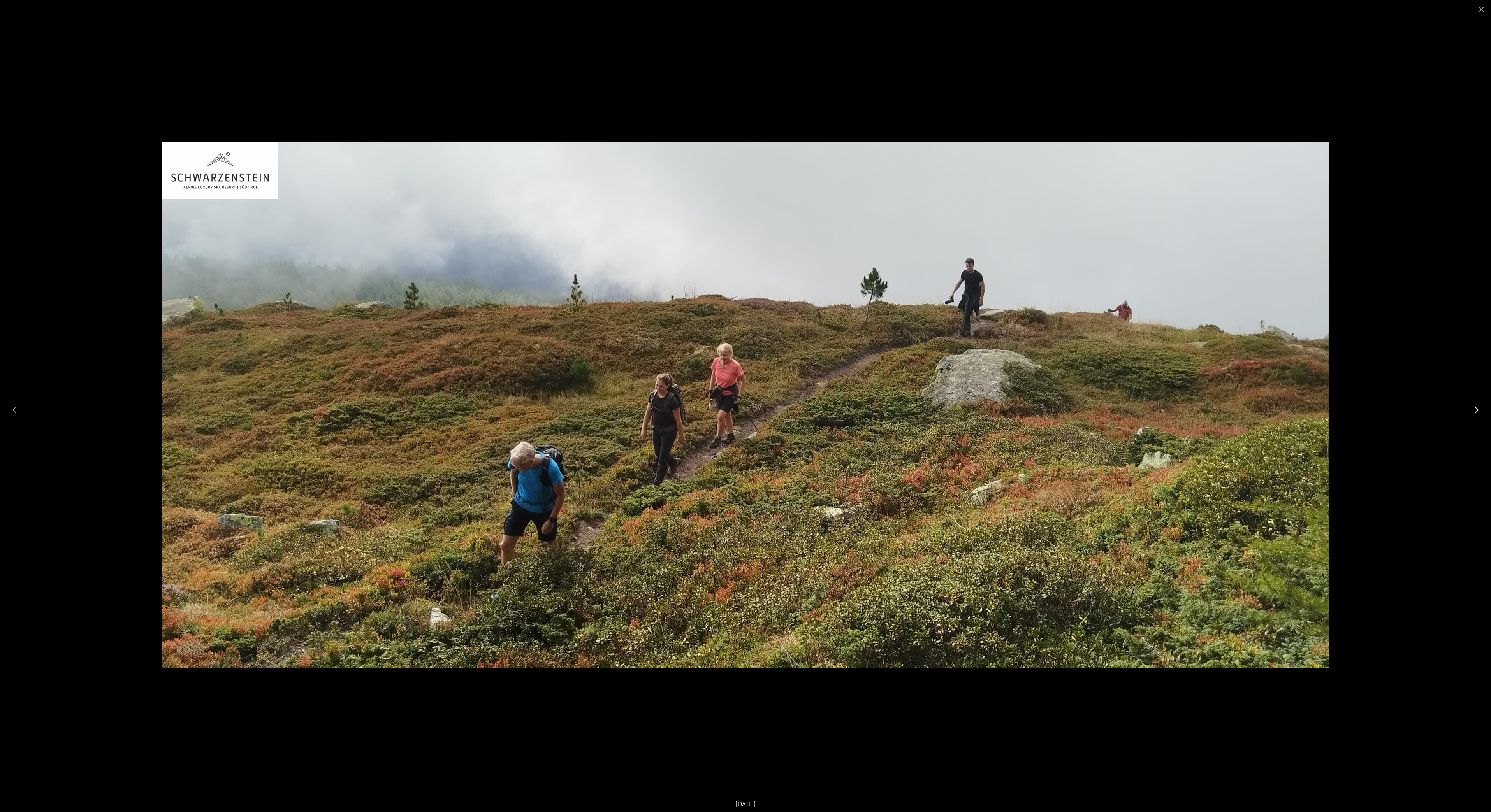
click at [1478, 413] on button "Next slide" at bounding box center [1475, 410] width 16 height 15
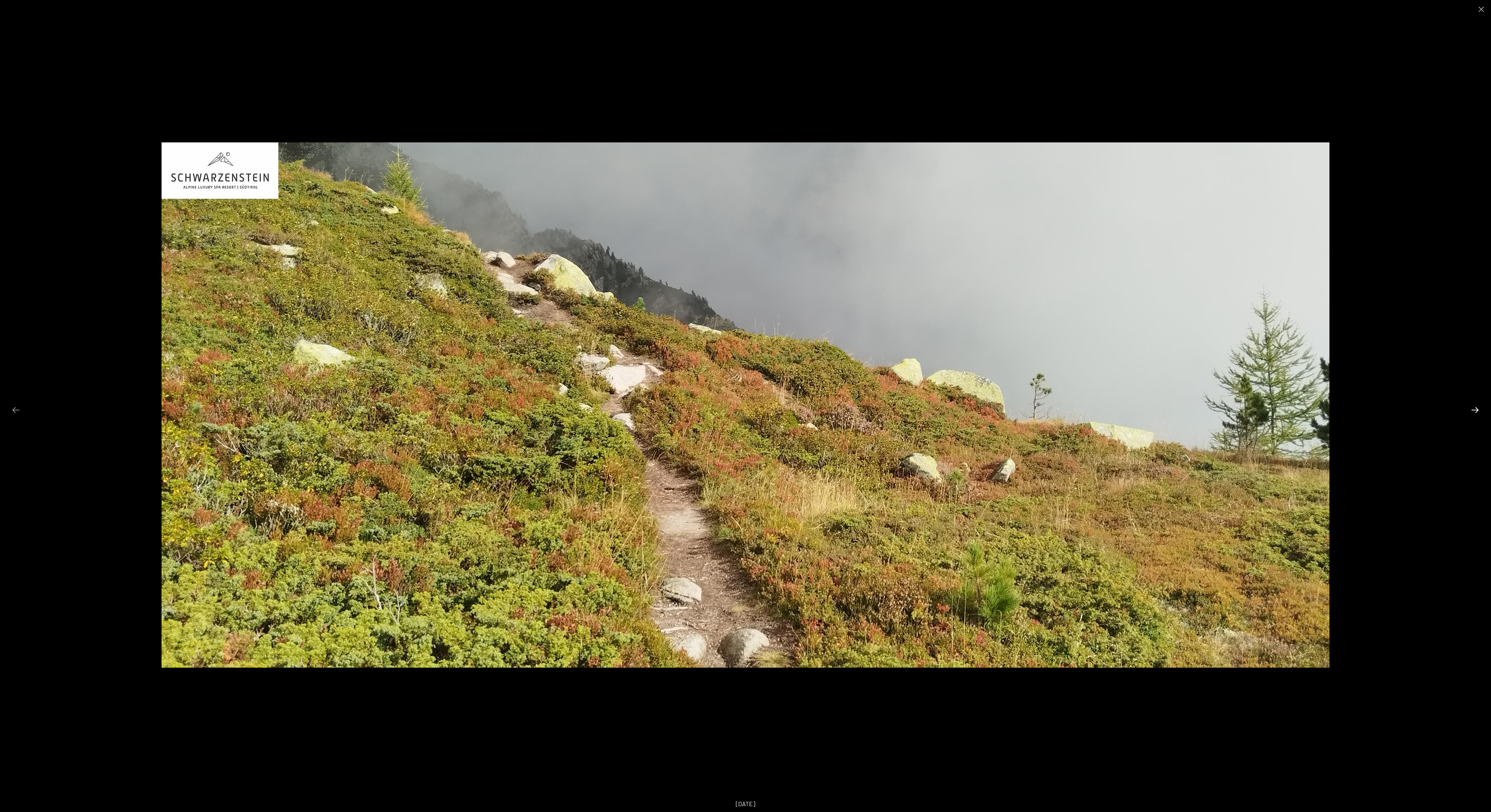
click at [1478, 413] on button "Next slide" at bounding box center [1475, 410] width 16 height 15
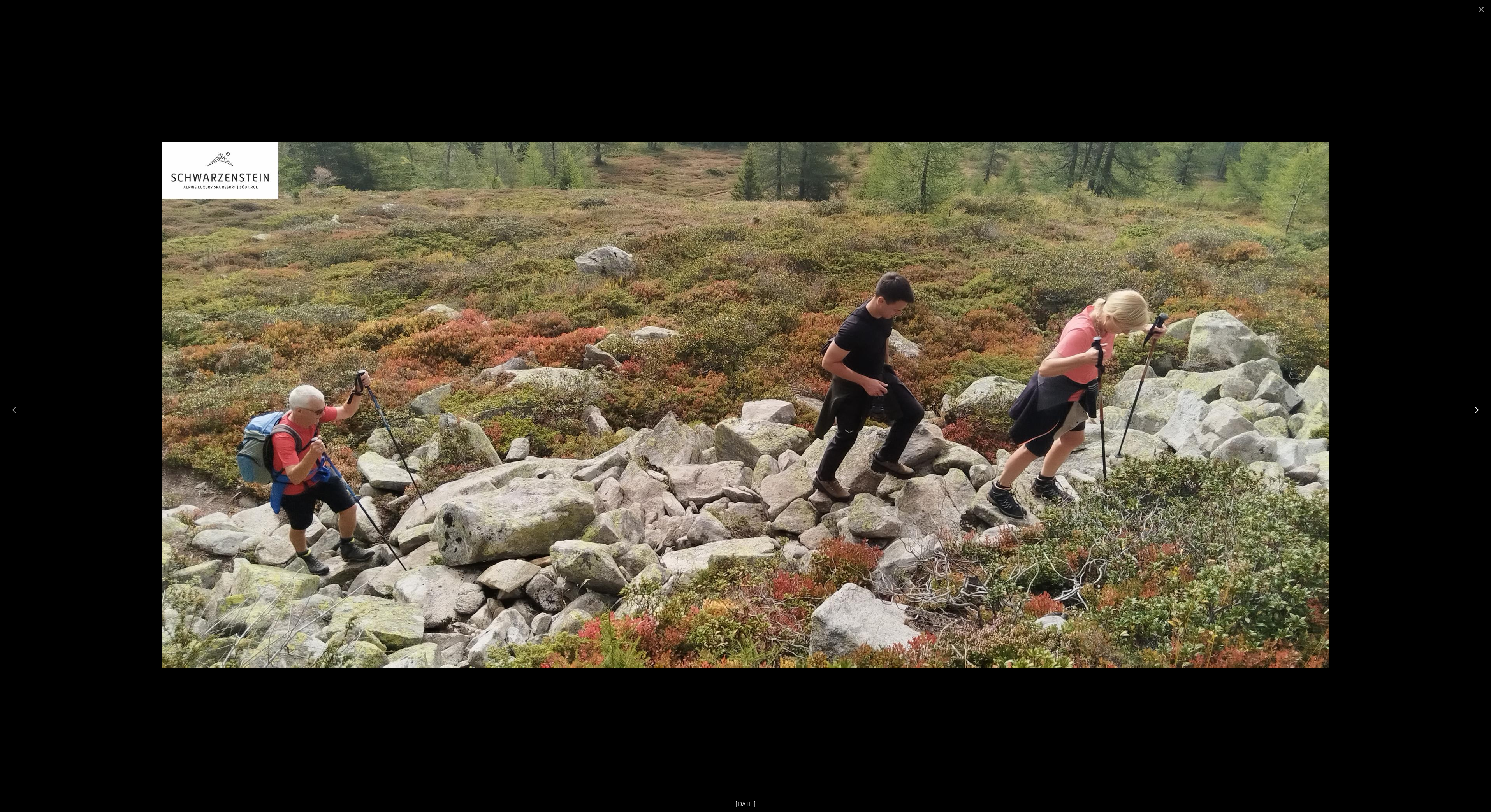
click at [1478, 414] on button "Next slide" at bounding box center [1475, 410] width 16 height 15
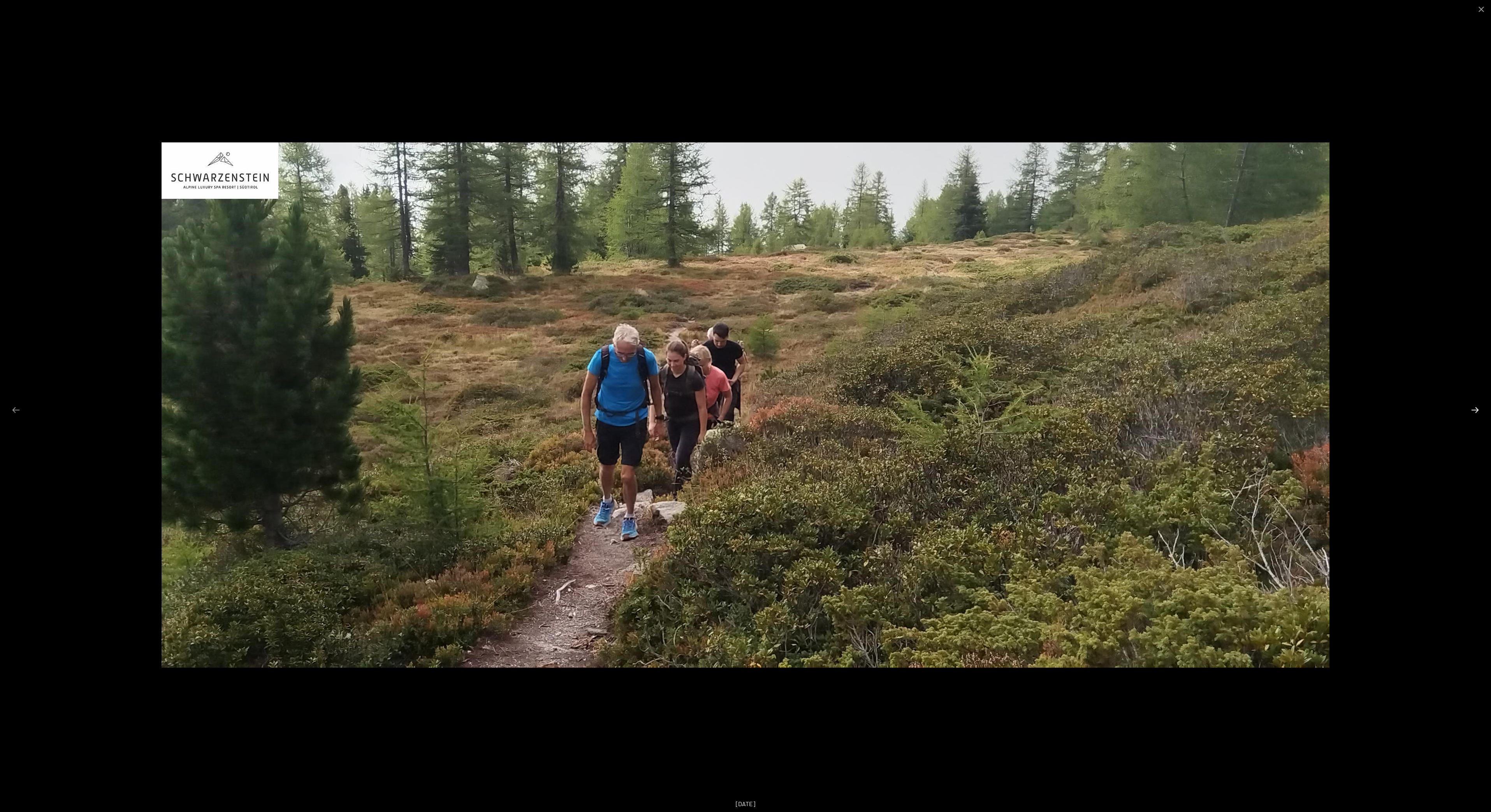
click at [1478, 414] on button "Next slide" at bounding box center [1475, 410] width 16 height 15
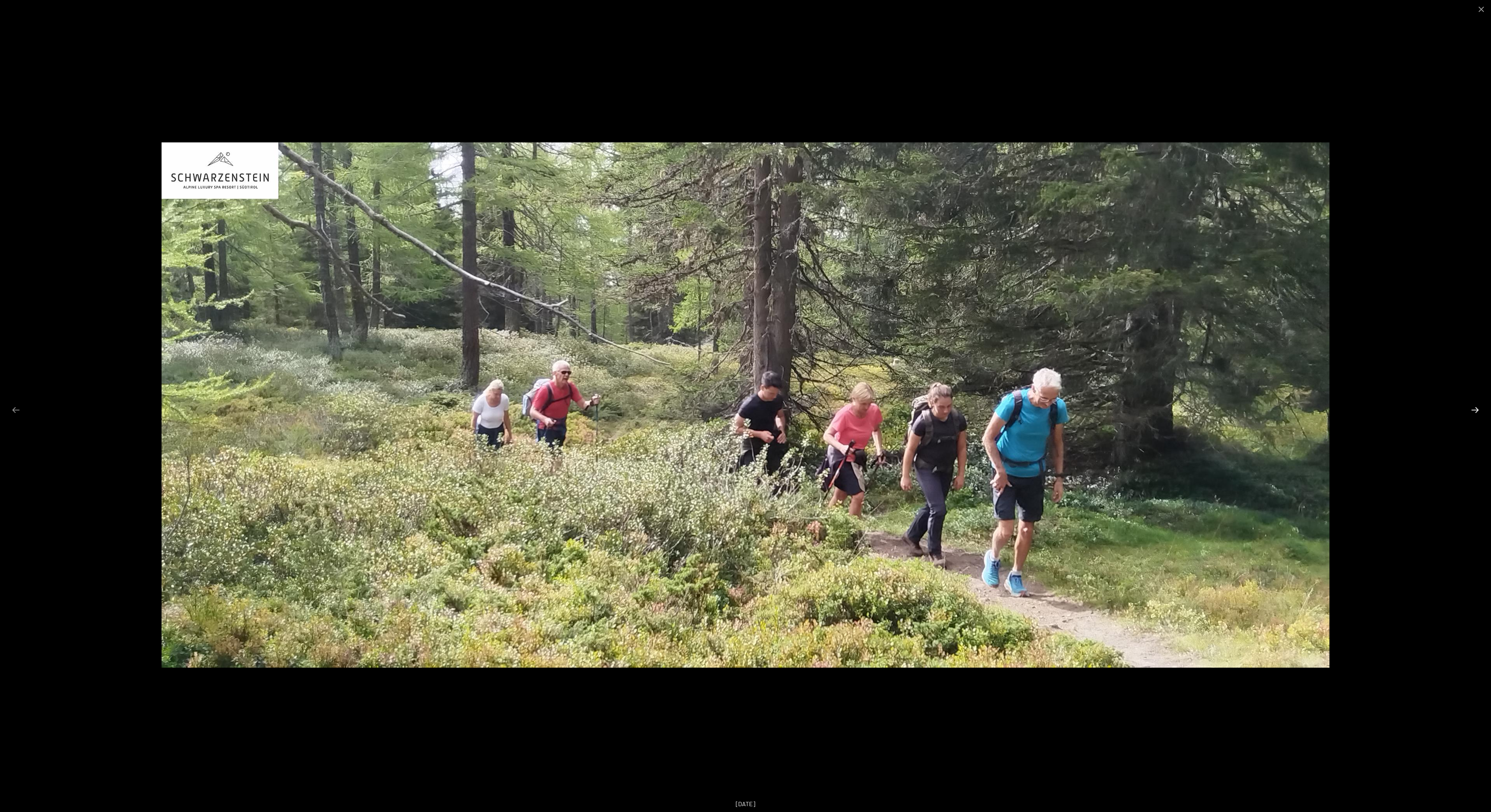
click at [1478, 414] on button "Next slide" at bounding box center [1475, 410] width 16 height 15
